Goal: Find specific page/section: Find specific page/section

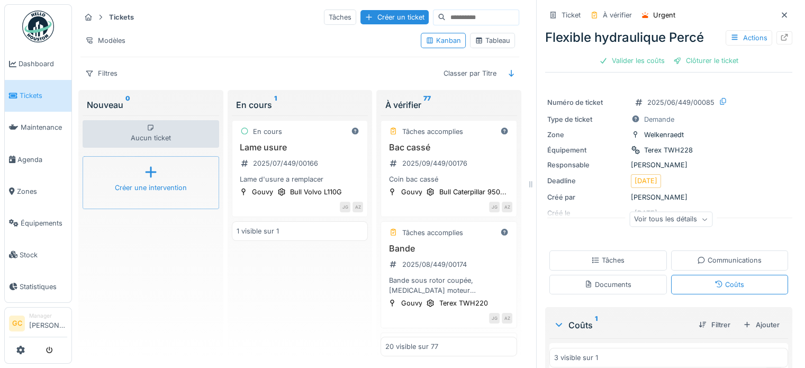
scroll to position [104, 0]
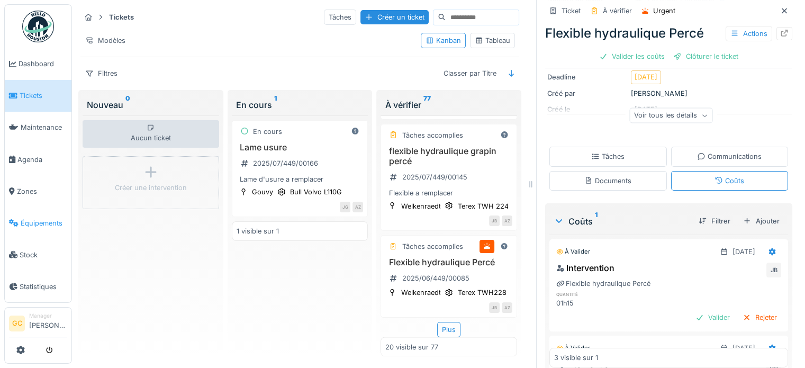
click at [25, 218] on span "Équipements" at bounding box center [44, 223] width 47 height 10
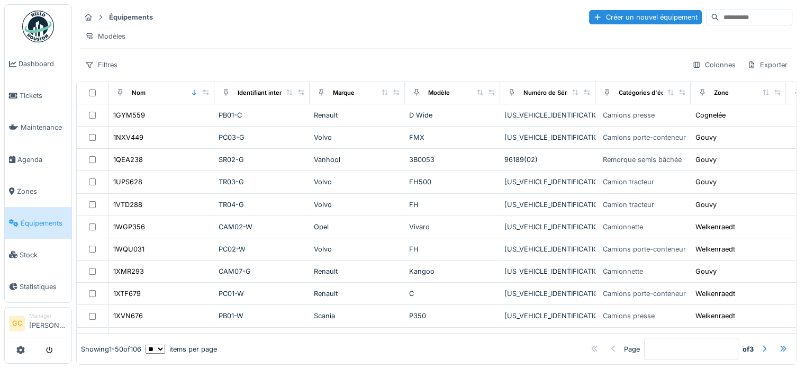
click at [719, 13] on input at bounding box center [755, 17] width 73 height 15
type input "***"
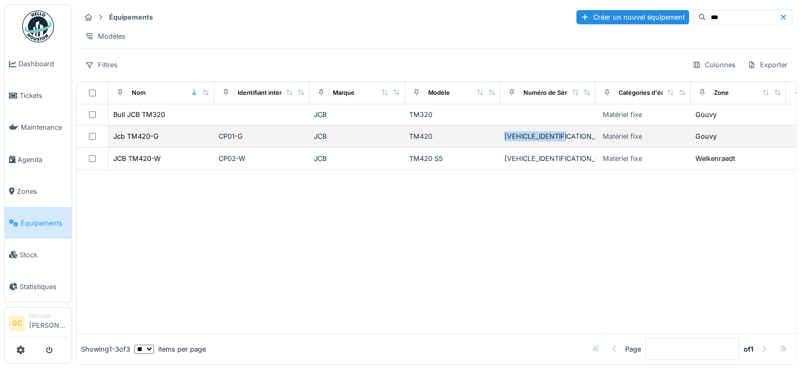
drag, startPoint x: 579, startPoint y: 143, endPoint x: 506, endPoint y: 144, distance: 73.1
click at [506, 141] on div "[VEHICLE_IDENTIFICATION_NUMBER]" at bounding box center [548, 136] width 87 height 10
